Goal: Information Seeking & Learning: Find specific fact

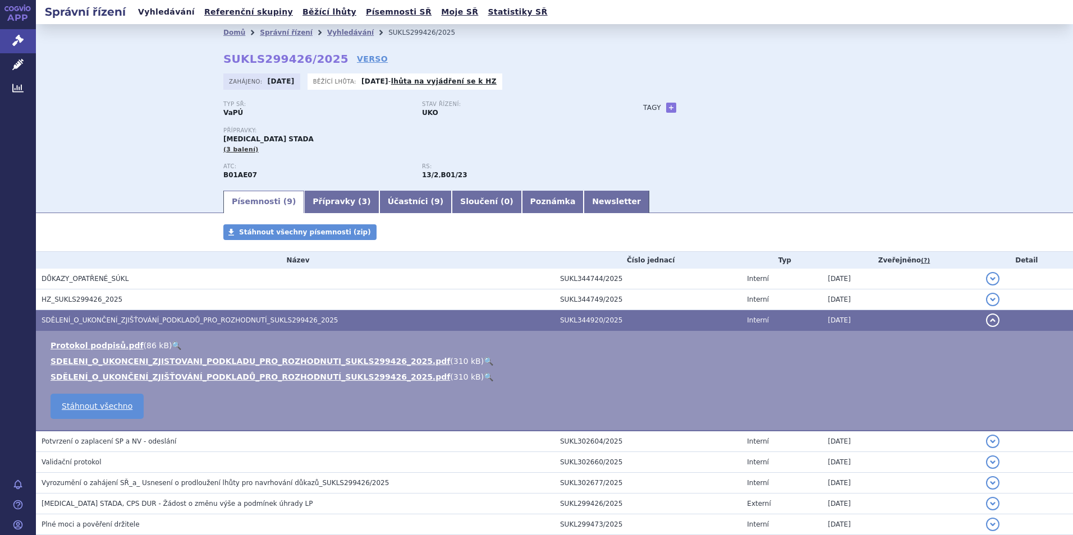
click at [168, 7] on link "Vyhledávání" at bounding box center [166, 11] width 63 height 15
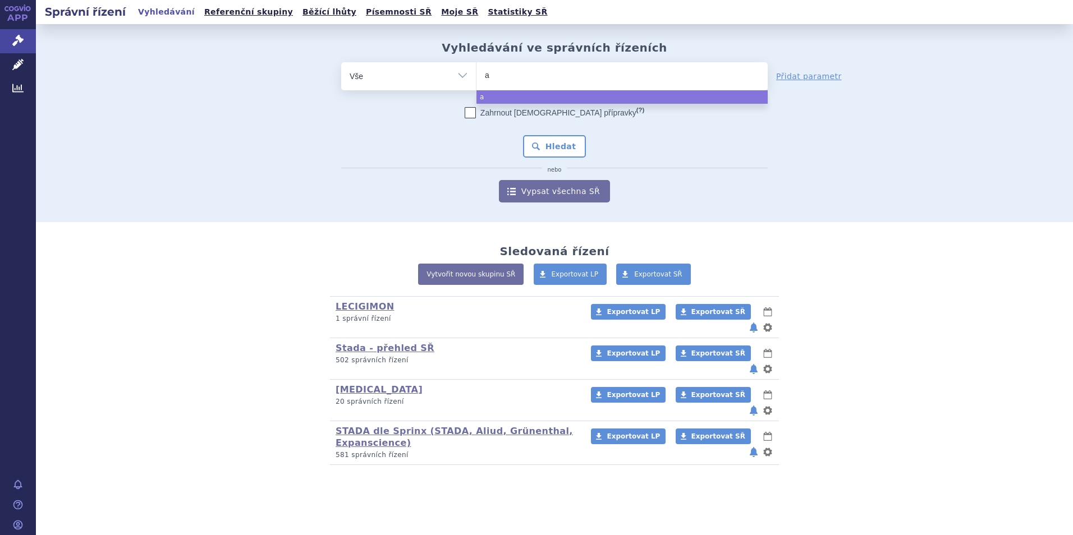
type input "ap"
type input "apix"
type input "apixa"
type input "apixaban"
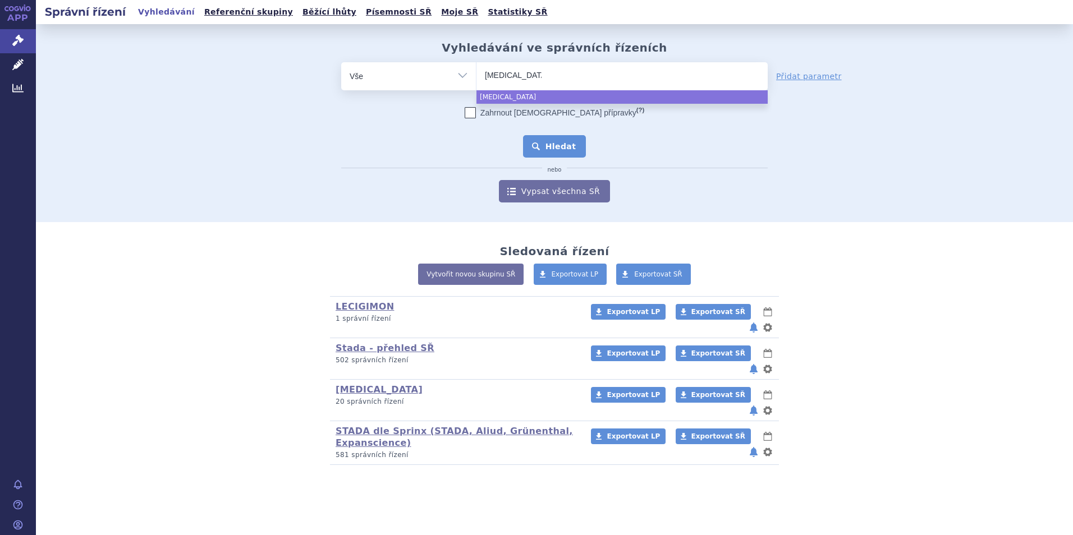
select select "apixaban"
click at [542, 144] on button "Hledat" at bounding box center [554, 146] width 63 height 22
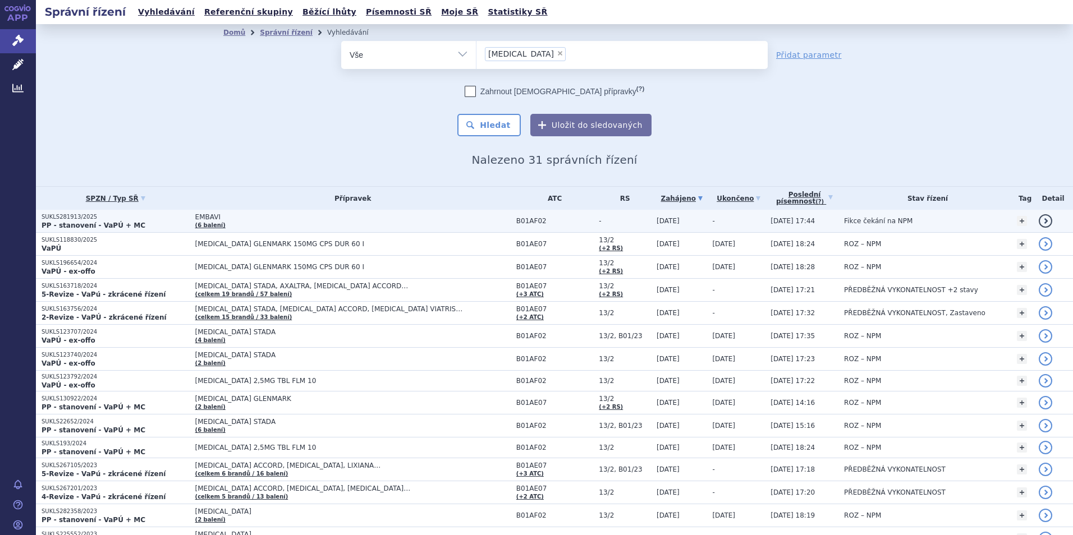
click at [66, 223] on strong "PP - stanovení - VaPÚ + MC" at bounding box center [94, 226] width 104 height 8
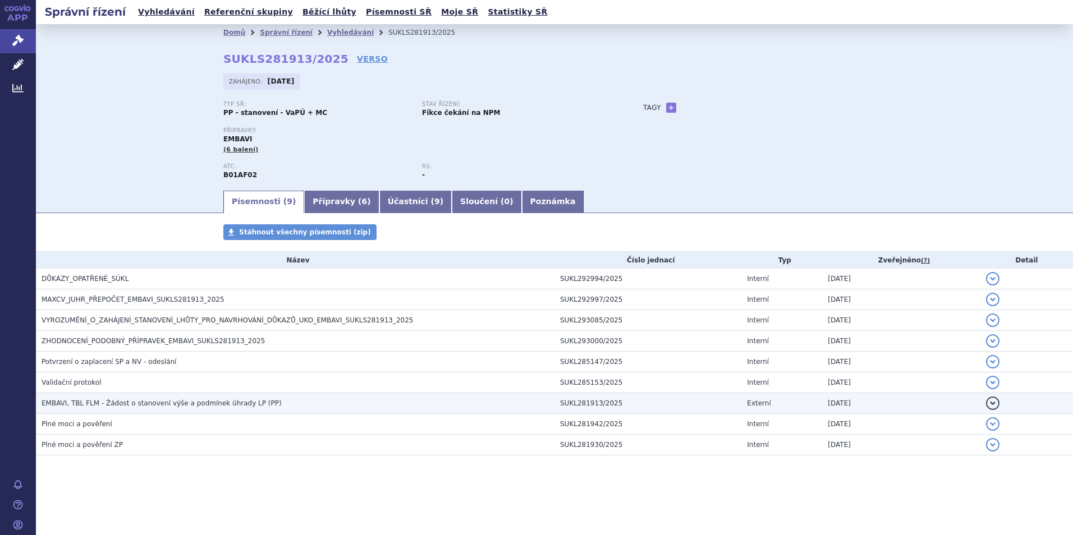
click at [146, 404] on span "EMBAVI, TBL FLM - Žádost o stanovení výše a podmínek úhrady LP (PP)" at bounding box center [162, 403] width 240 height 8
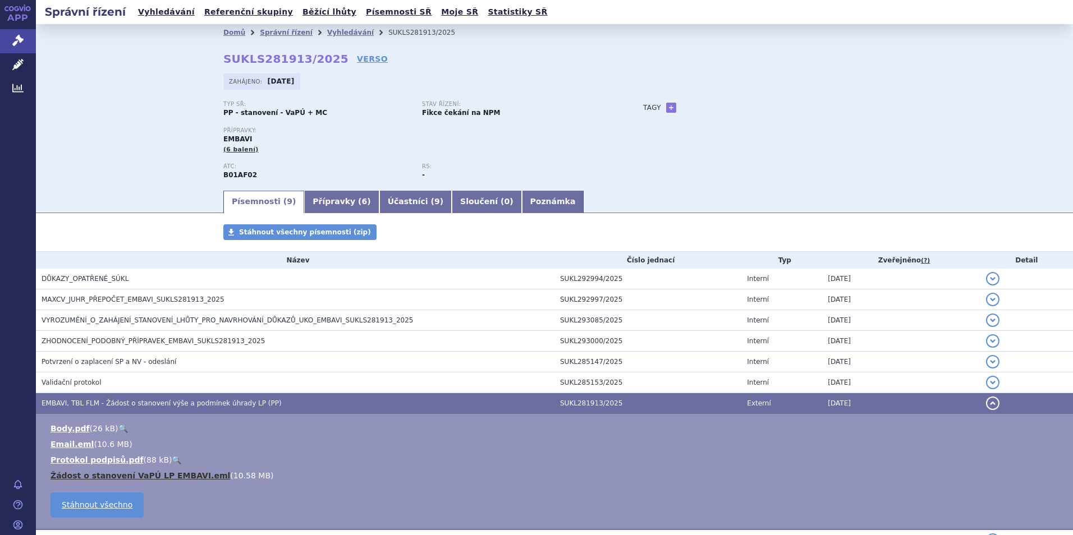
click at [172, 480] on link "Žádost o stanovení VaPÚ LP EMBAVI.eml" at bounding box center [140, 475] width 180 height 9
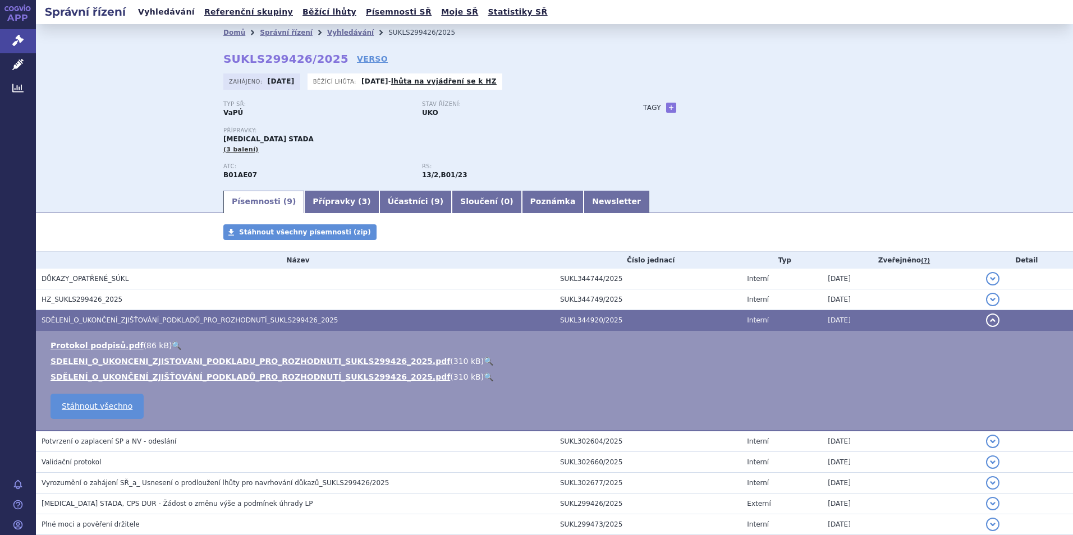
drag, startPoint x: 168, startPoint y: 14, endPoint x: 174, endPoint y: 12, distance: 6.9
click at [168, 14] on link "Vyhledávání" at bounding box center [166, 11] width 63 height 15
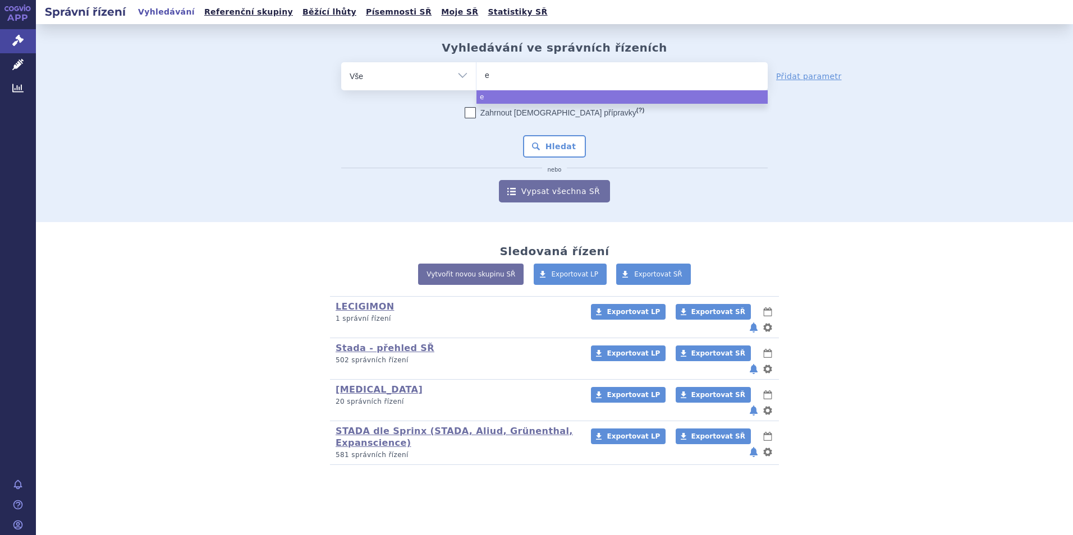
type input "ed"
type input "edo"
type input "edox"
type input "edoxa"
type input "[MEDICAL_DATA]"
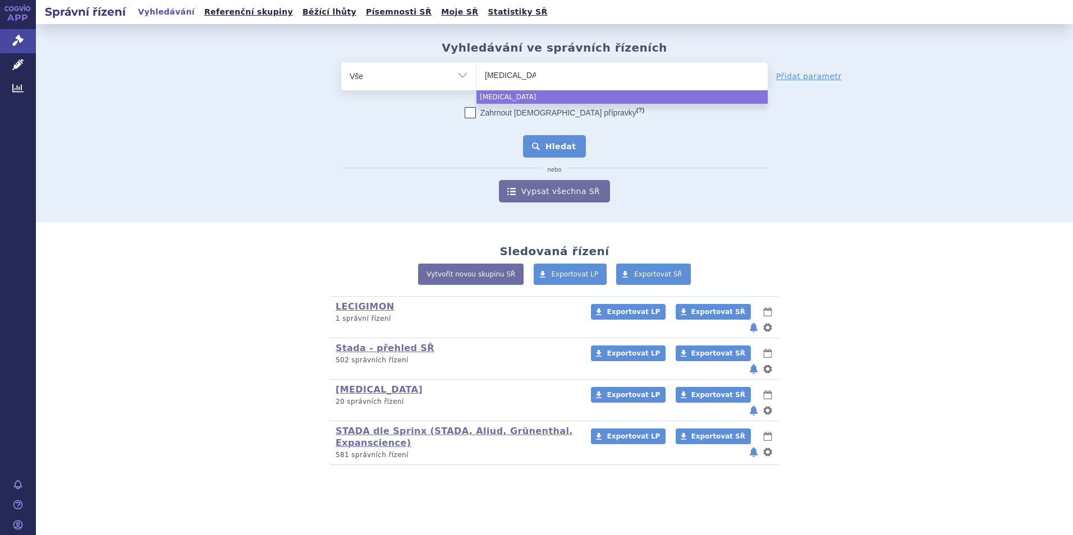
select select "[MEDICAL_DATA]"
click at [562, 150] on button "Hledat" at bounding box center [554, 146] width 63 height 22
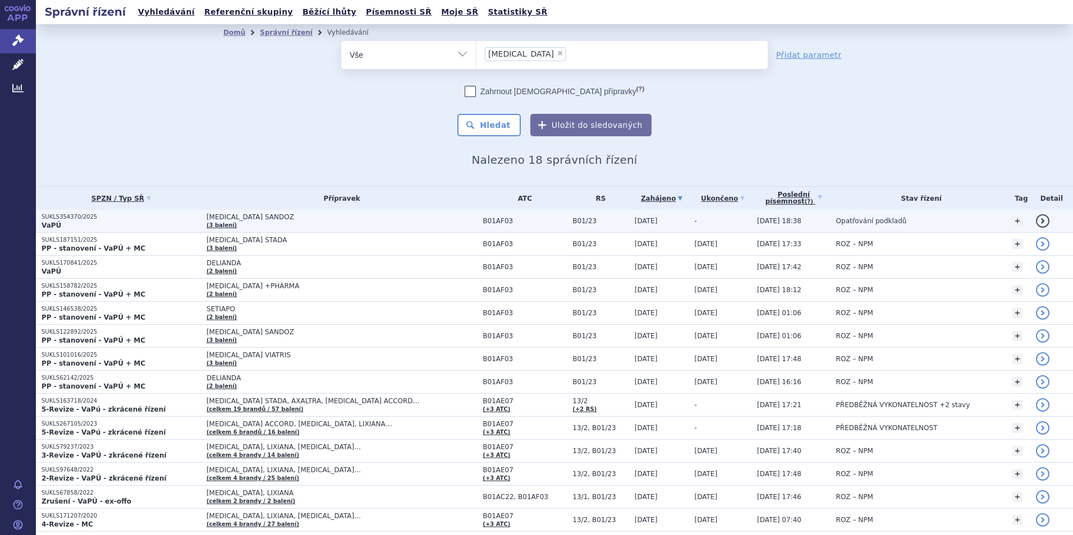
click at [214, 219] on span "[MEDICAL_DATA] SANDOZ" at bounding box center [341, 217] width 270 height 8
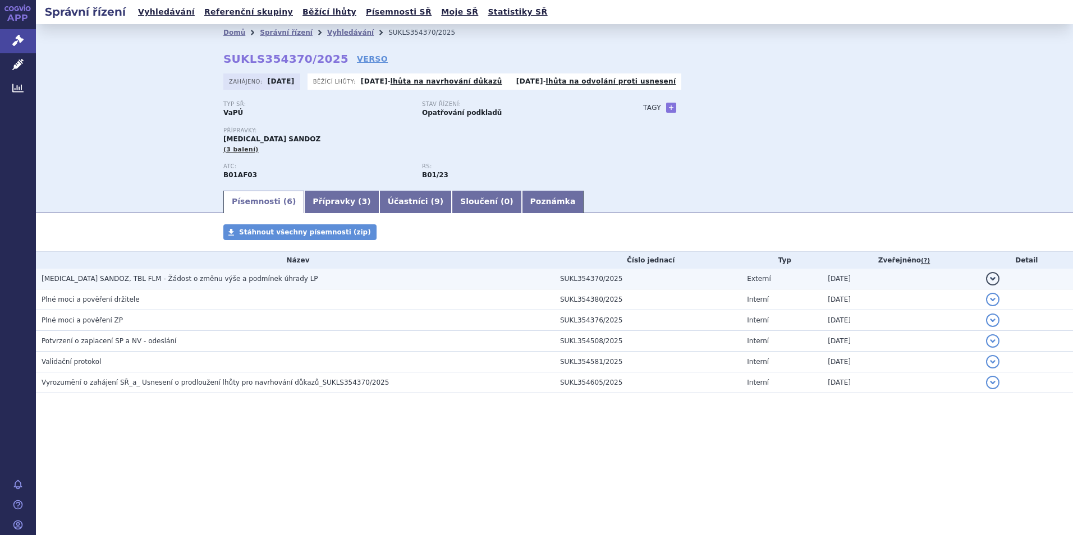
click at [201, 277] on span "[MEDICAL_DATA] SANDOZ, TBL FLM - Žádost o změnu výše a podmínek úhrady LP" at bounding box center [180, 279] width 277 height 8
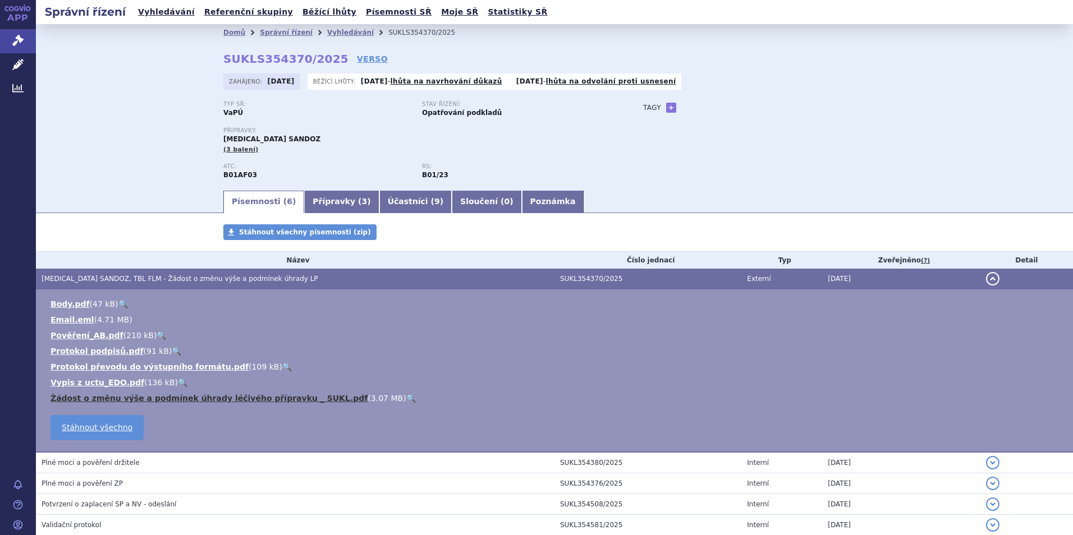
click at [243, 398] on link "Žádost o změnu výše a podmínek úhrady léčivého přípravku _ SUKL.pdf" at bounding box center [208, 398] width 317 height 9
